Goal: Information Seeking & Learning: Learn about a topic

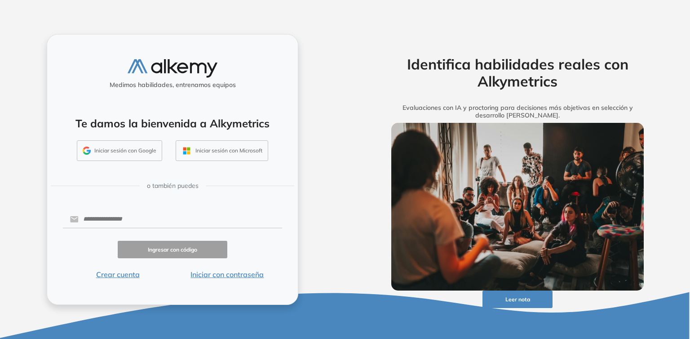
click at [108, 152] on button "Iniciar sesión con Google" at bounding box center [119, 151] width 85 height 21
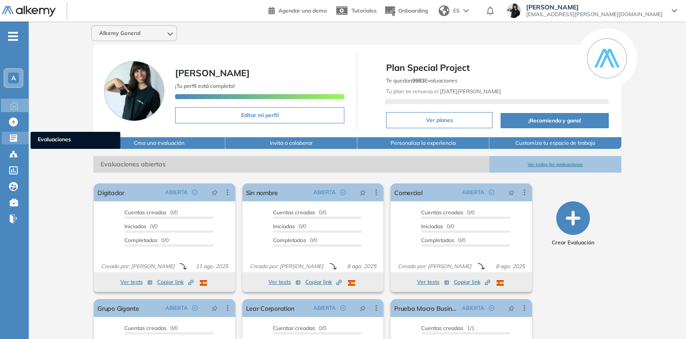
click at [14, 138] on icon at bounding box center [13, 138] width 9 height 9
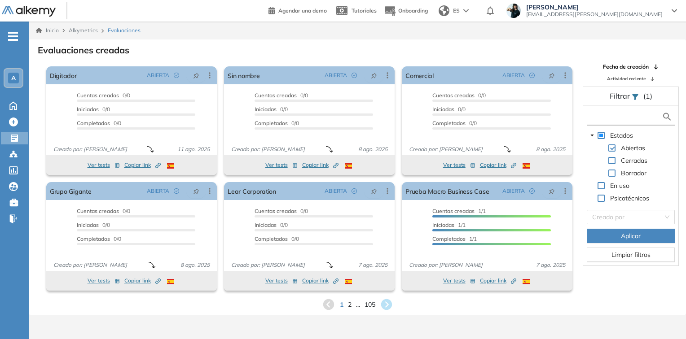
click at [611, 119] on input "text" at bounding box center [625, 116] width 73 height 9
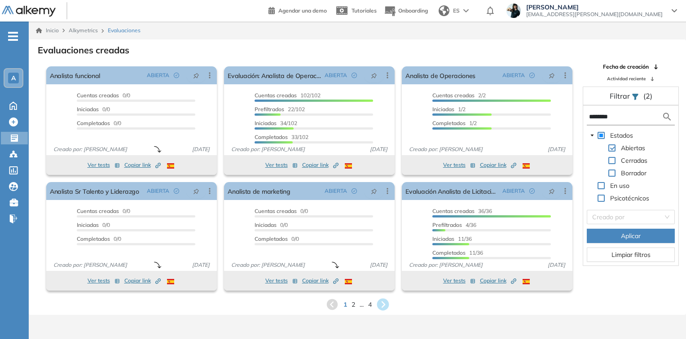
type input "********"
click at [385, 302] on icon at bounding box center [383, 305] width 12 height 12
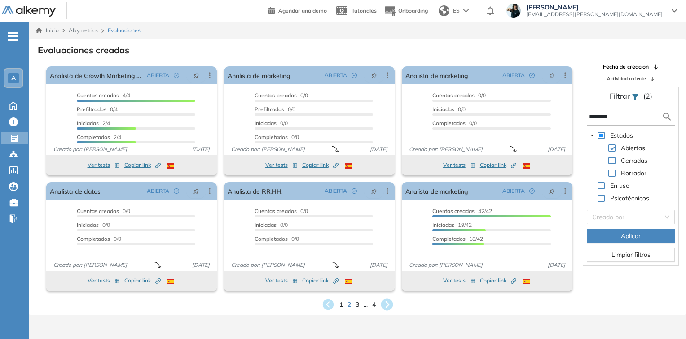
click at [385, 305] on icon at bounding box center [387, 305] width 12 height 12
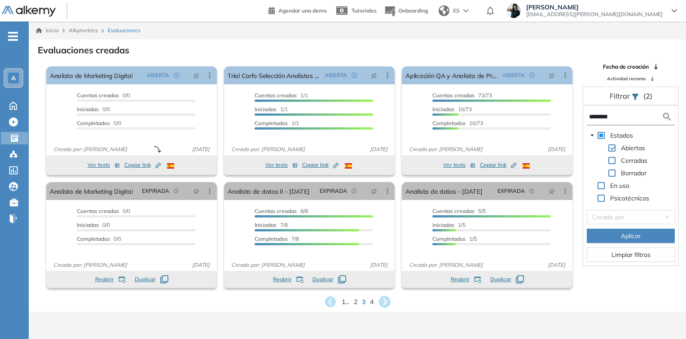
click at [386, 302] on icon at bounding box center [384, 302] width 15 height 15
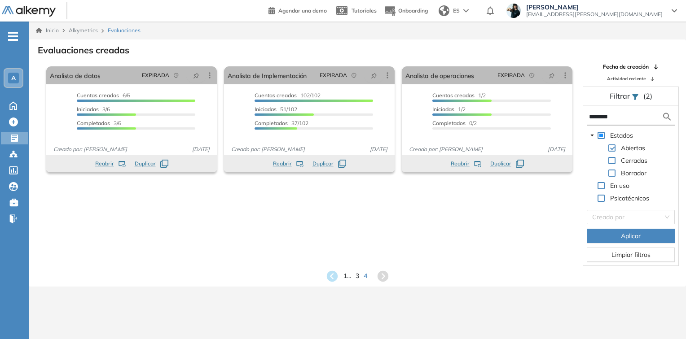
click at [339, 275] on div "1 ... 3 4" at bounding box center [357, 276] width 643 height 13
click at [332, 276] on icon at bounding box center [332, 276] width 12 height 12
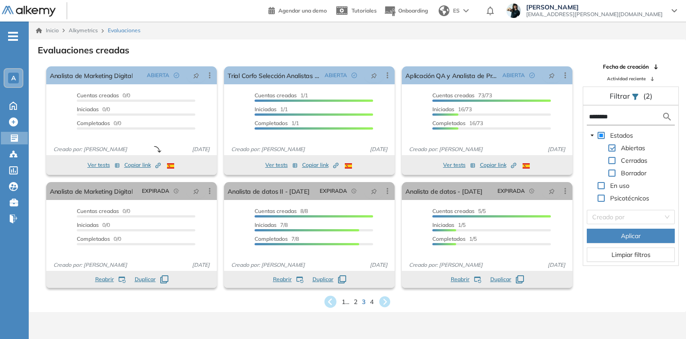
click at [327, 299] on icon at bounding box center [330, 302] width 12 height 12
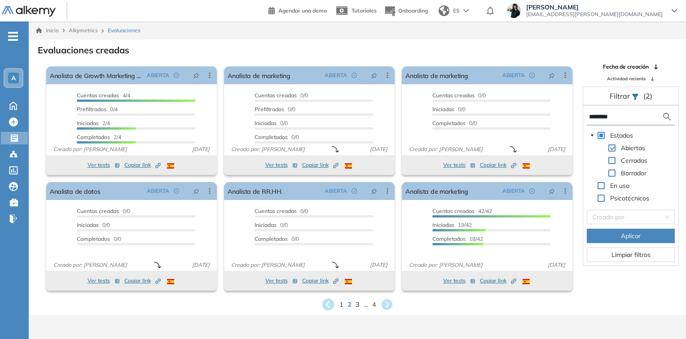
click at [326, 304] on icon at bounding box center [328, 305] width 12 height 12
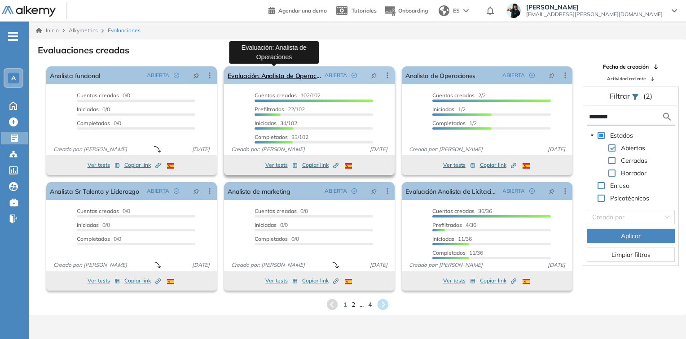
click at [304, 73] on link "Evaluación: Analista de Operaciones" at bounding box center [274, 75] width 93 height 18
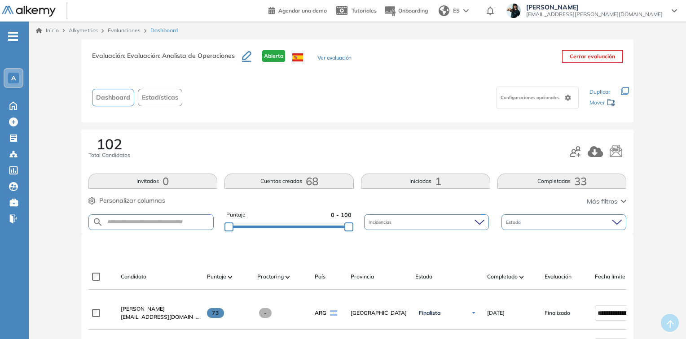
click at [329, 57] on button "Ver evaluación" at bounding box center [334, 58] width 34 height 9
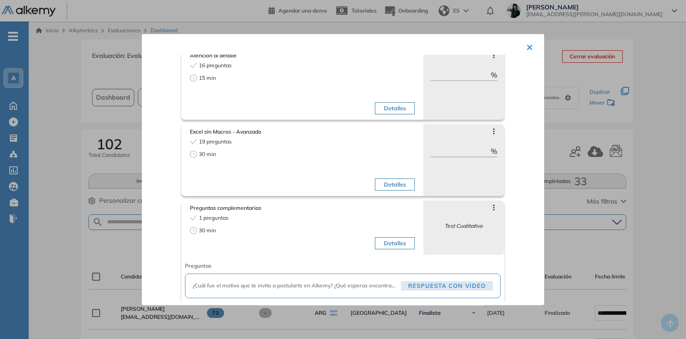
scroll to position [340, 0]
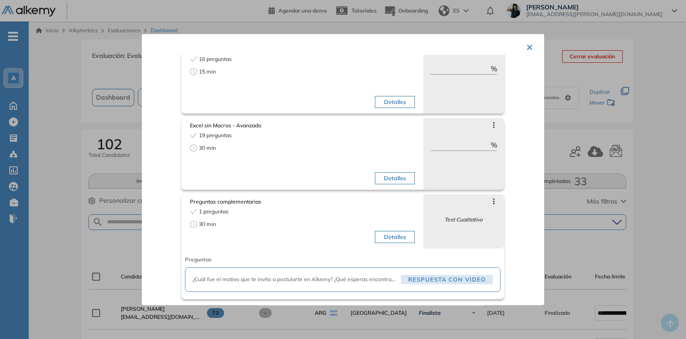
click at [381, 235] on button "Detalles" at bounding box center [395, 237] width 40 height 13
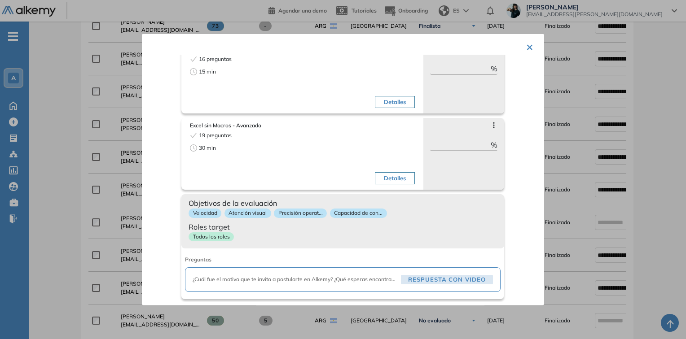
click at [276, 232] on div "Todos los roles" at bounding box center [343, 238] width 309 height 13
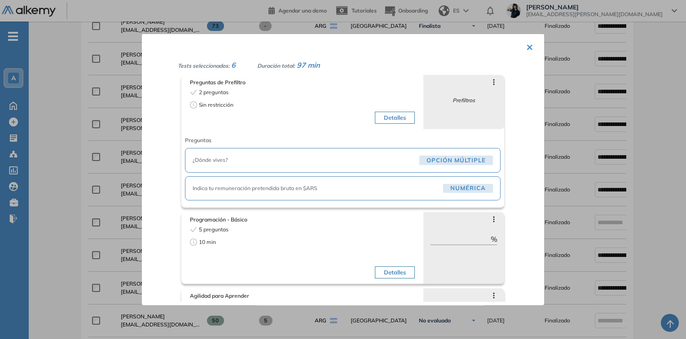
scroll to position [53, 0]
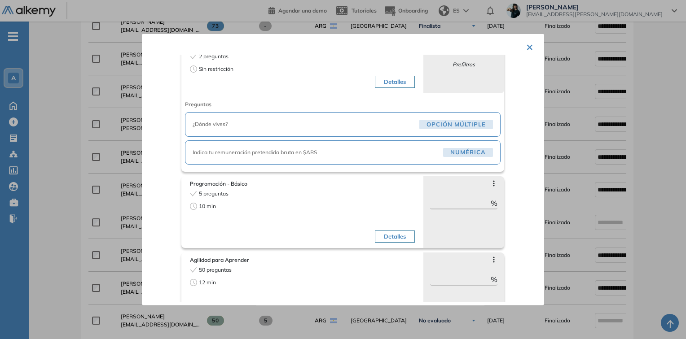
click at [381, 234] on button "Detalles" at bounding box center [395, 236] width 40 height 13
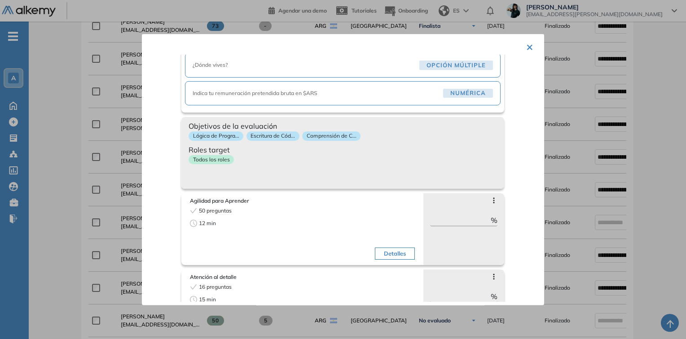
scroll to position [125, 0]
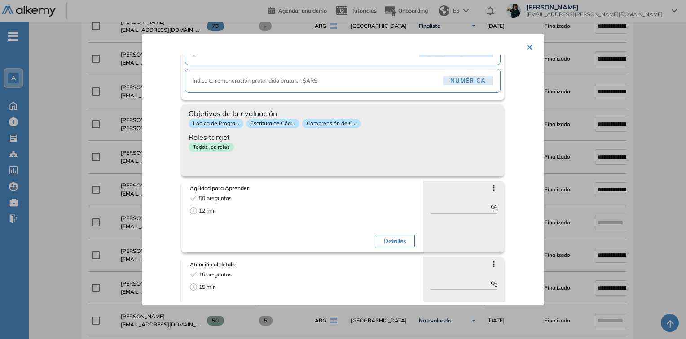
click at [280, 132] on span "Roles target" at bounding box center [343, 137] width 309 height 11
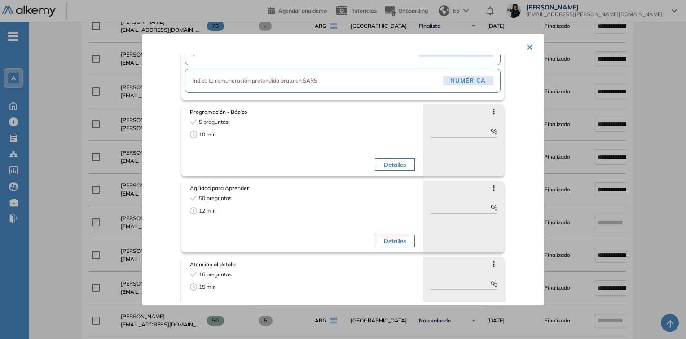
click at [279, 137] on div "10 min" at bounding box center [245, 135] width 110 height 8
click at [387, 166] on button "Detalles" at bounding box center [395, 165] width 40 height 13
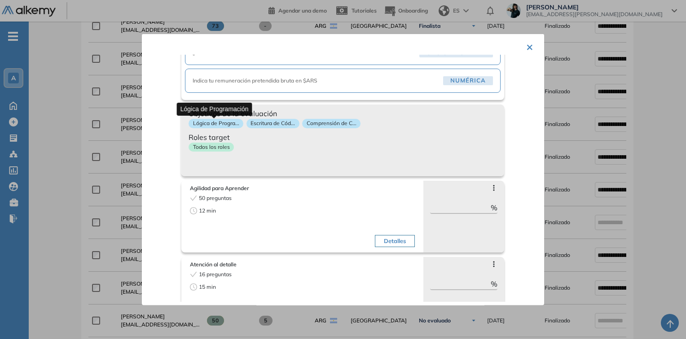
click at [218, 122] on p "Lógica de Progra..." at bounding box center [216, 123] width 55 height 9
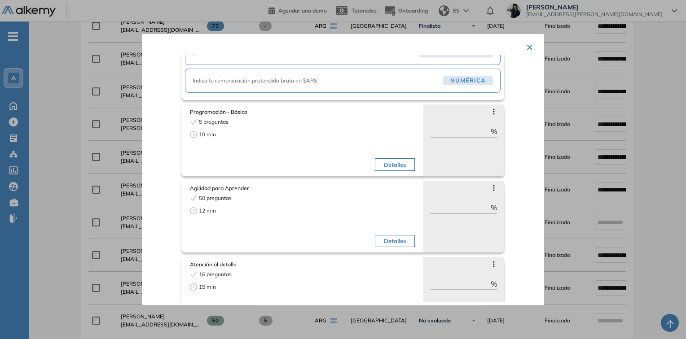
click at [383, 161] on button "Detalles" at bounding box center [395, 165] width 40 height 13
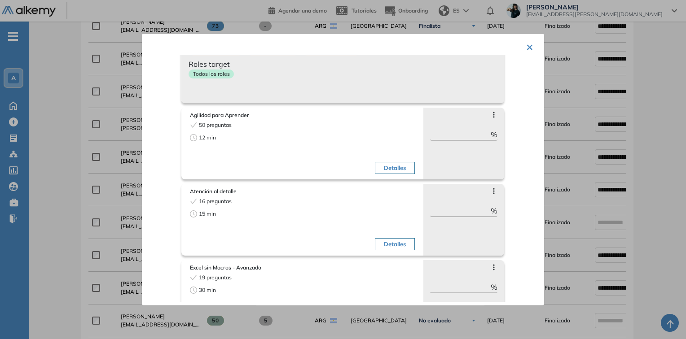
scroll to position [197, 0]
click at [272, 84] on div "Objetivos de la evaluación Lógica de Progra... Escritura de Cód... Comprensión …" at bounding box center [342, 69] width 323 height 72
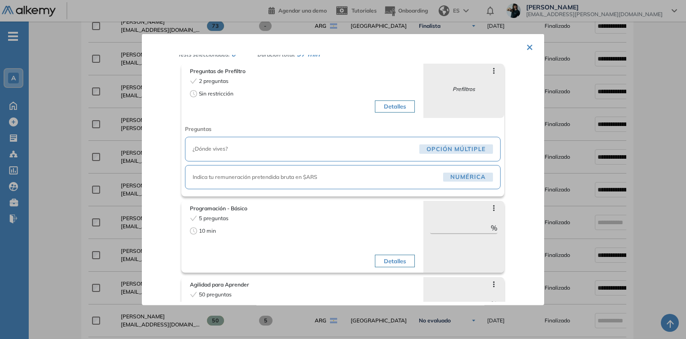
scroll to position [0, 0]
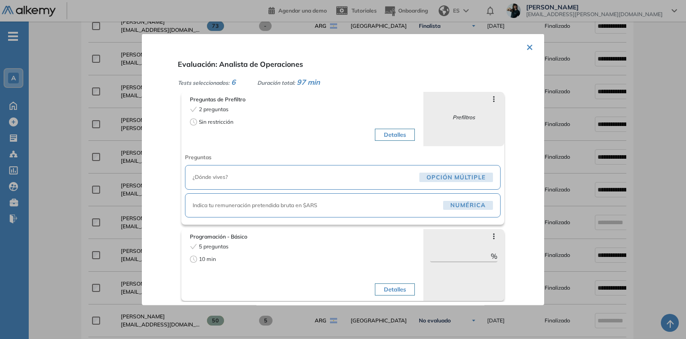
click at [389, 131] on button "Detalles" at bounding box center [395, 134] width 40 height 13
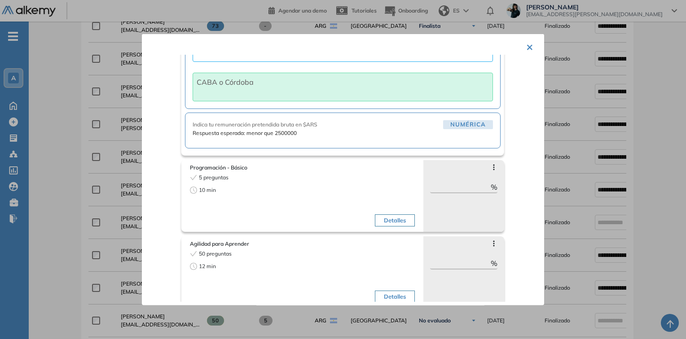
scroll to position [180, 0]
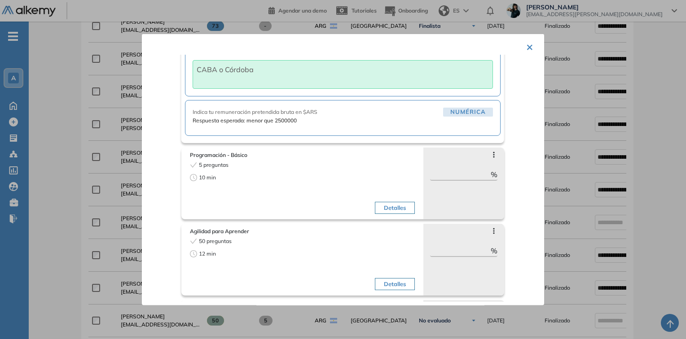
click at [388, 205] on button "Detalles" at bounding box center [395, 208] width 40 height 13
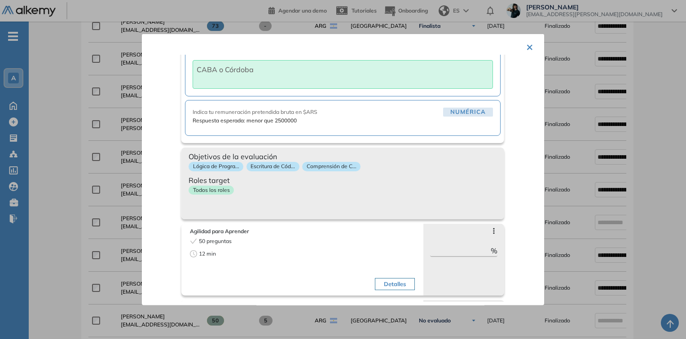
click at [271, 181] on span "Roles target" at bounding box center [343, 180] width 309 height 11
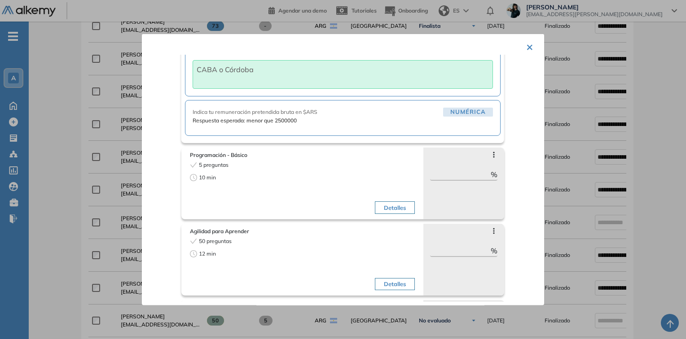
click at [269, 179] on div "10 min" at bounding box center [245, 178] width 110 height 8
drag, startPoint x: 391, startPoint y: 203, endPoint x: 321, endPoint y: 187, distance: 71.5
click at [390, 203] on button "Detalles" at bounding box center [395, 208] width 40 height 13
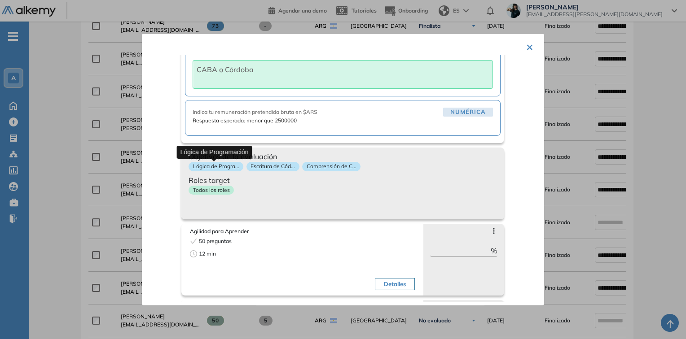
click at [222, 166] on p "Lógica de Progra..." at bounding box center [216, 166] width 55 height 9
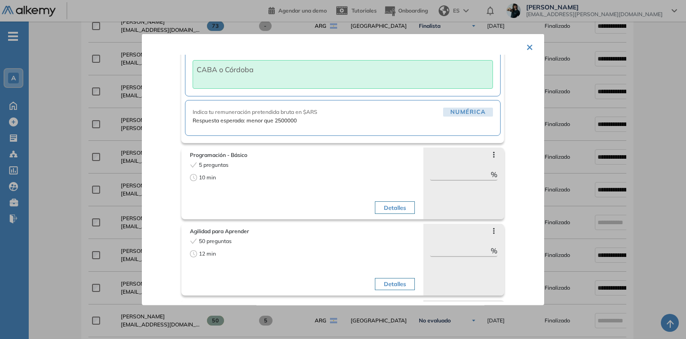
click at [372, 194] on div "Detalles" at bounding box center [359, 189] width 110 height 57
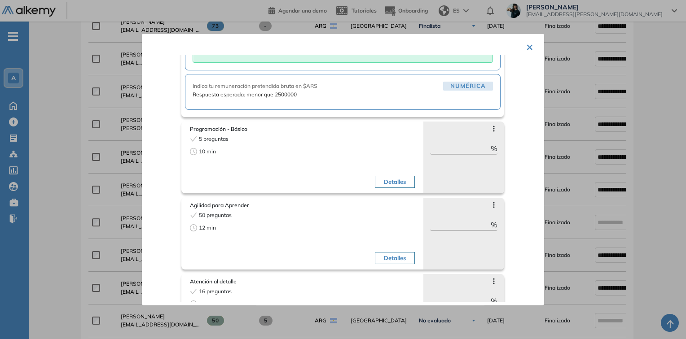
scroll to position [216, 0]
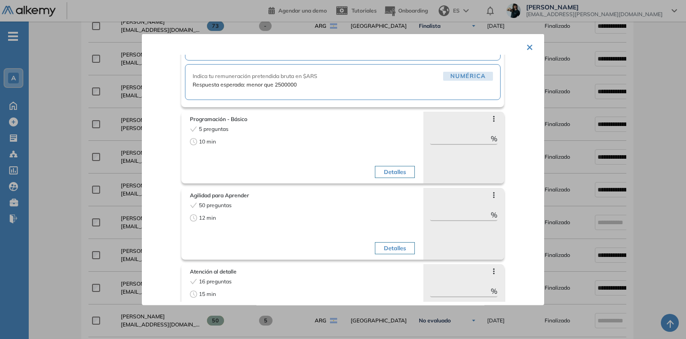
click at [392, 169] on button "Detalles" at bounding box center [395, 172] width 40 height 13
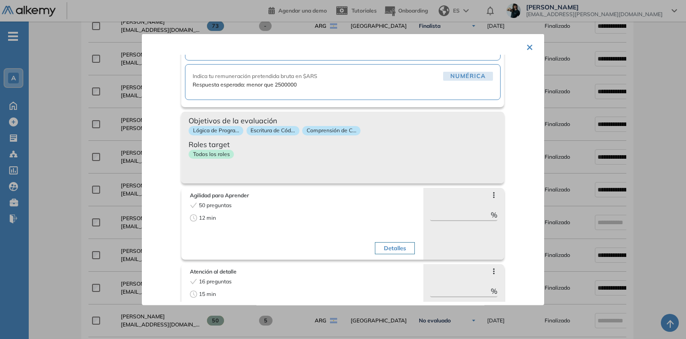
click at [293, 144] on span "Roles target" at bounding box center [343, 144] width 309 height 11
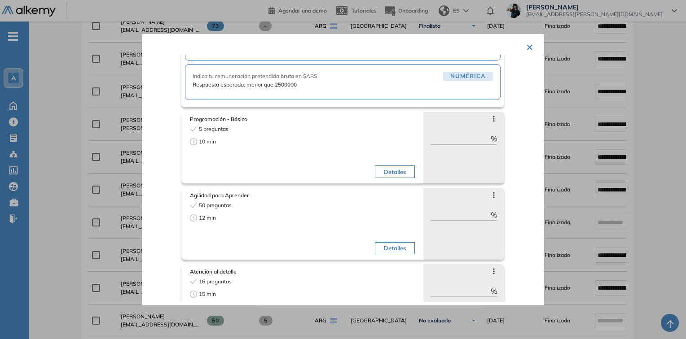
click at [377, 168] on button "Detalles" at bounding box center [395, 172] width 40 height 13
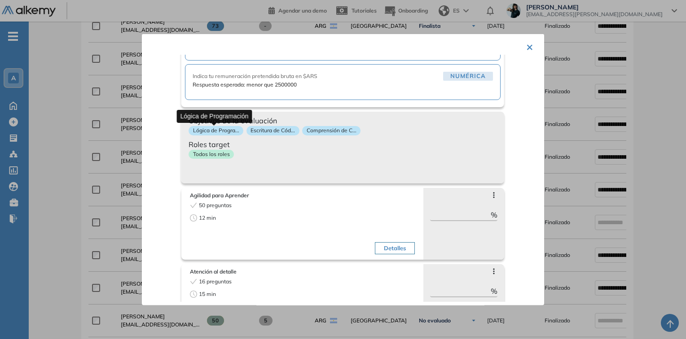
click at [222, 130] on p "Lógica de Progra..." at bounding box center [216, 130] width 55 height 9
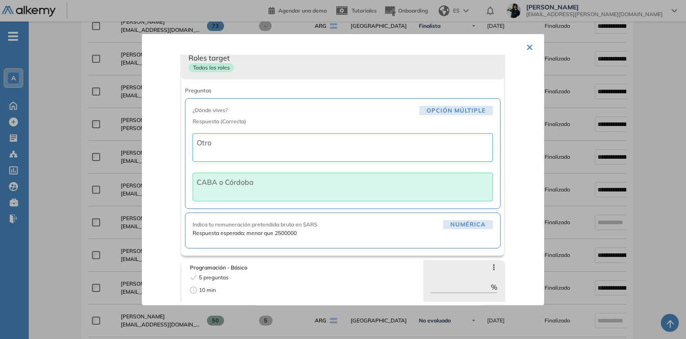
scroll to position [0, 0]
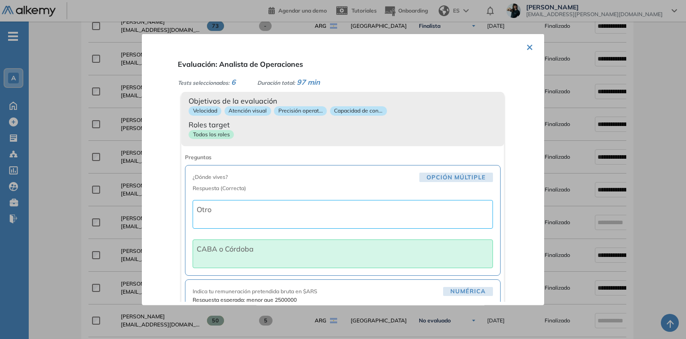
click at [526, 45] on button "×" at bounding box center [529, 47] width 7 height 18
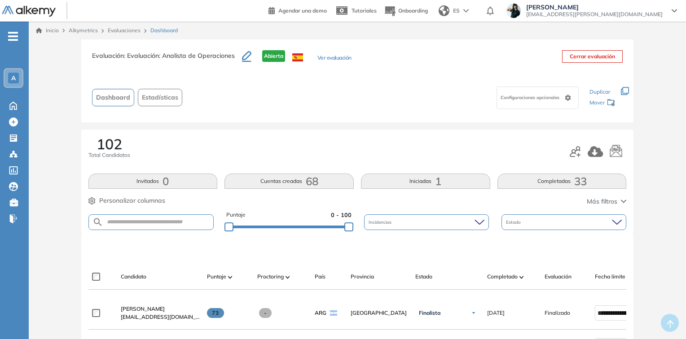
click at [128, 31] on link "Evaluaciones" at bounding box center [124, 30] width 33 height 7
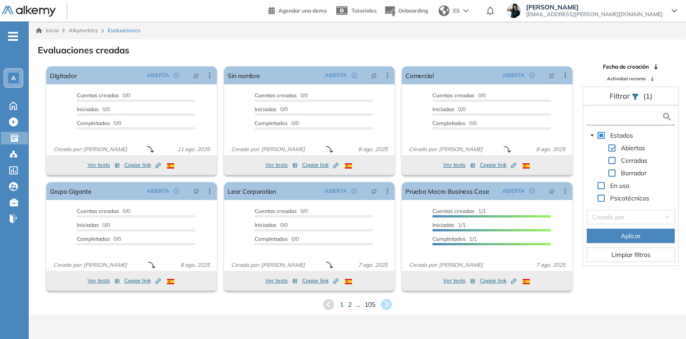
click at [607, 115] on input "text" at bounding box center [625, 116] width 73 height 9
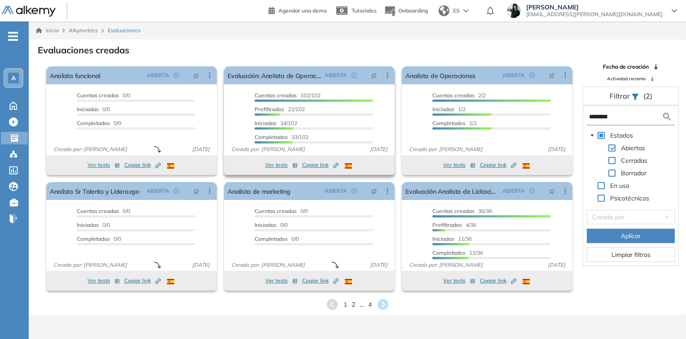
type input "********"
click at [315, 165] on span "Copiar link Created by potrace 1.16, written by Peter Selinger 2001-2019" at bounding box center [320, 165] width 36 height 8
